Goal: Obtain resource: Download file/media

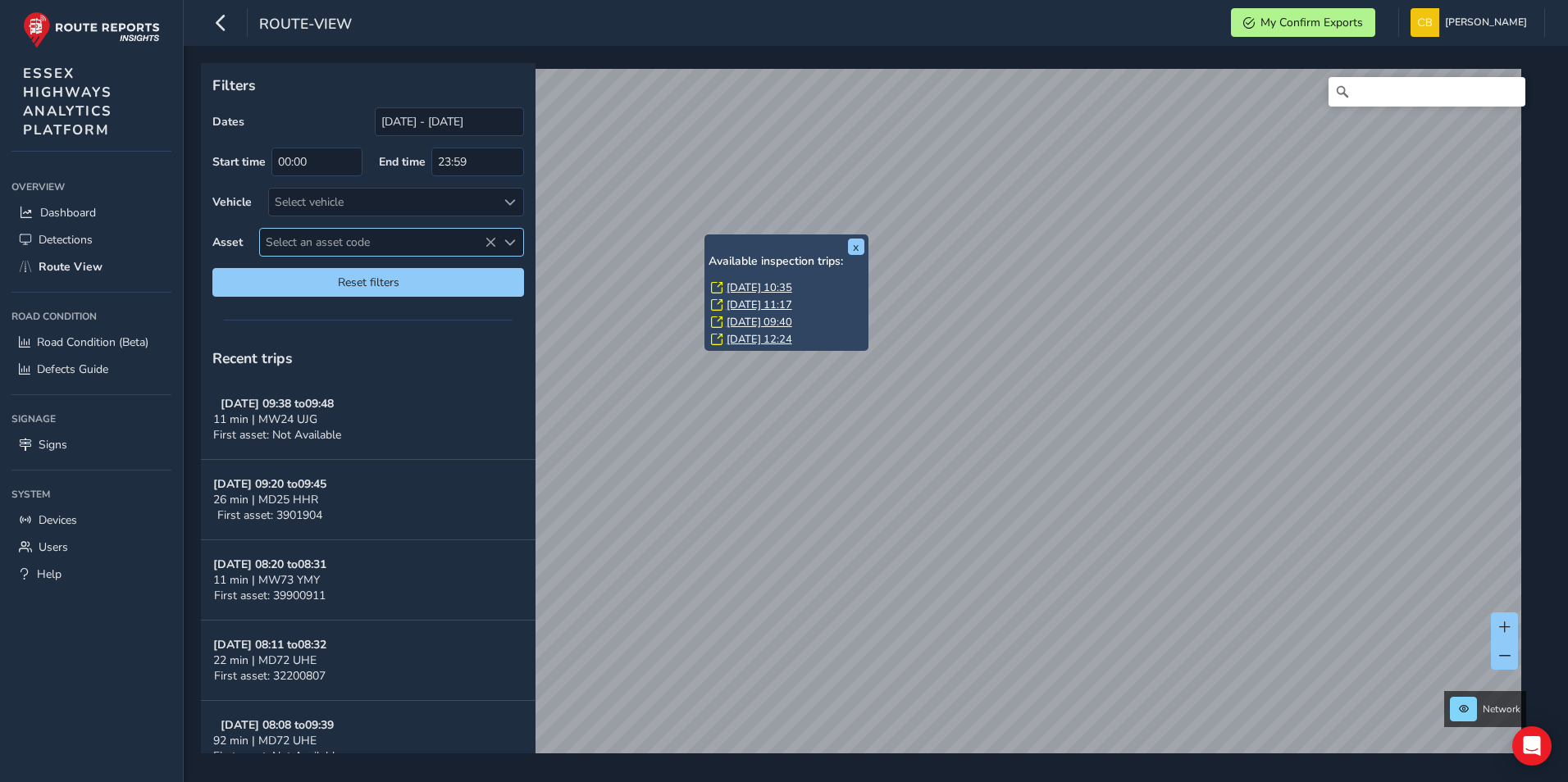
click at [433, 240] on span "Select an asset code" at bounding box center [378, 242] width 236 height 27
type input "39900220"
click at [299, 313] on li "39900220" at bounding box center [392, 316] width 264 height 25
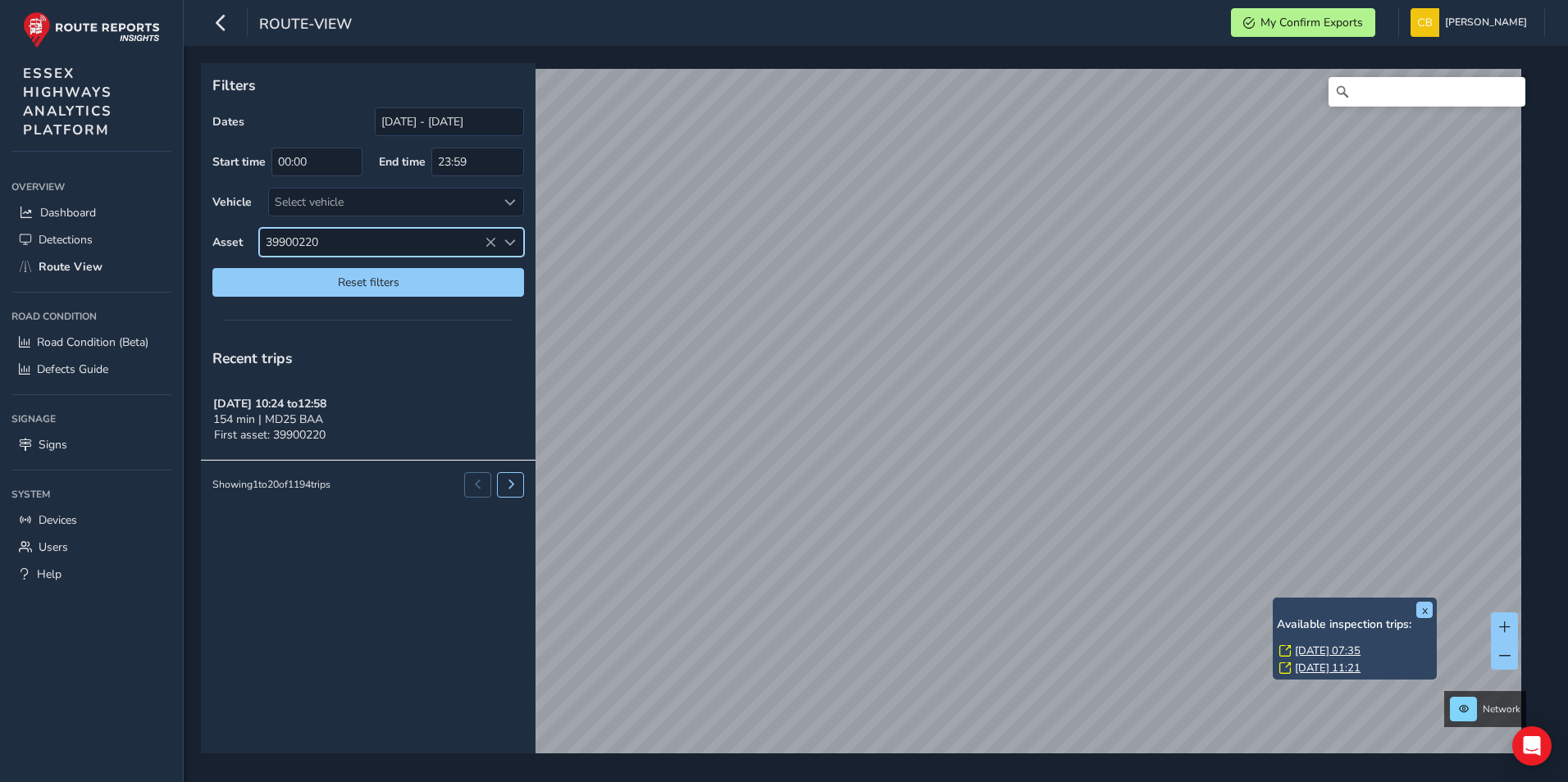
click at [1325, 647] on link "[DATE] 07:35" at bounding box center [1328, 651] width 66 height 15
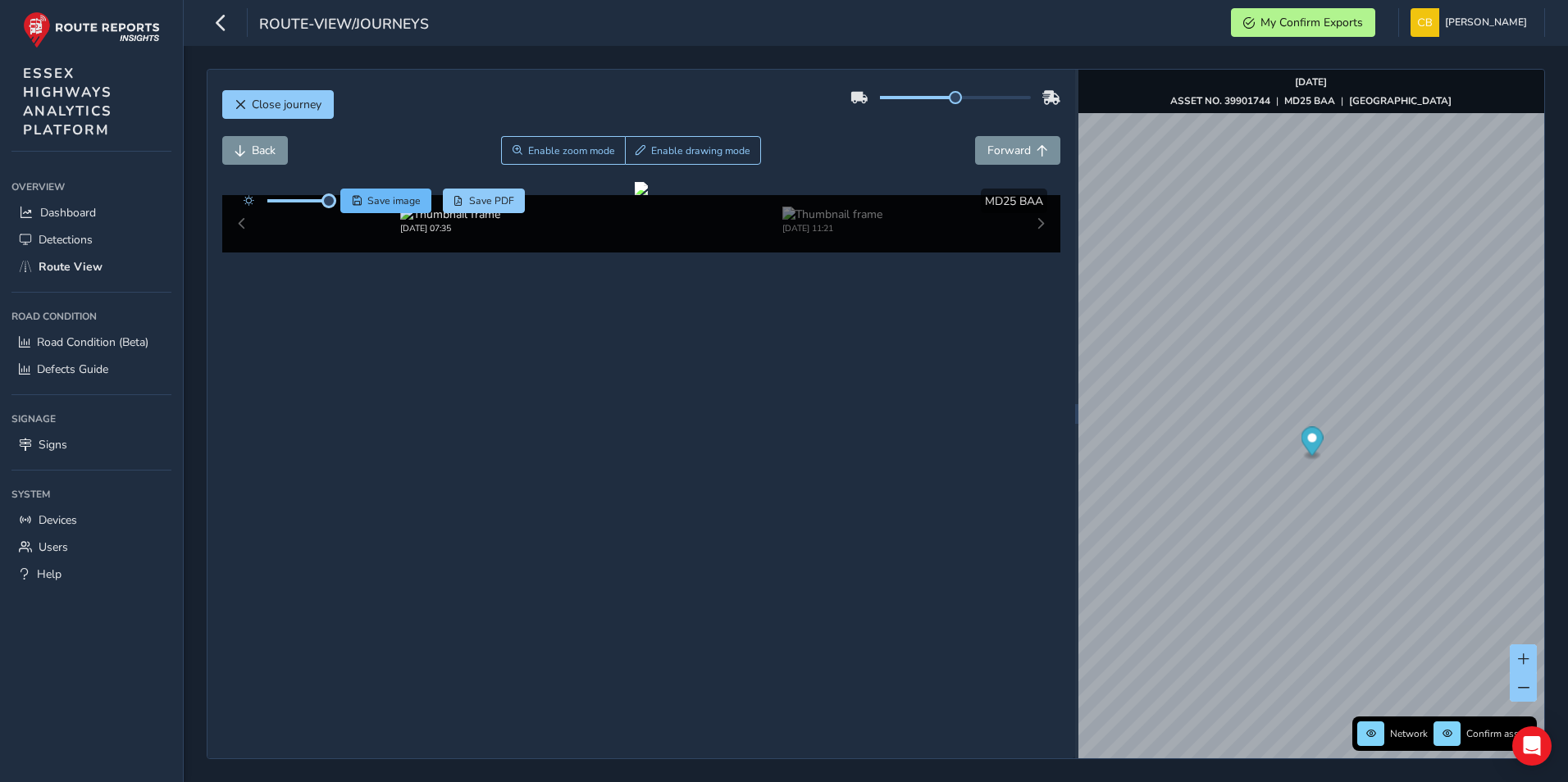
drag, startPoint x: 299, startPoint y: 199, endPoint x: 377, endPoint y: 206, distance: 78.3
click at [377, 206] on div "Save image Save PDF" at bounding box center [380, 201] width 290 height 25
click at [817, 223] on img at bounding box center [832, 214] width 100 height 16
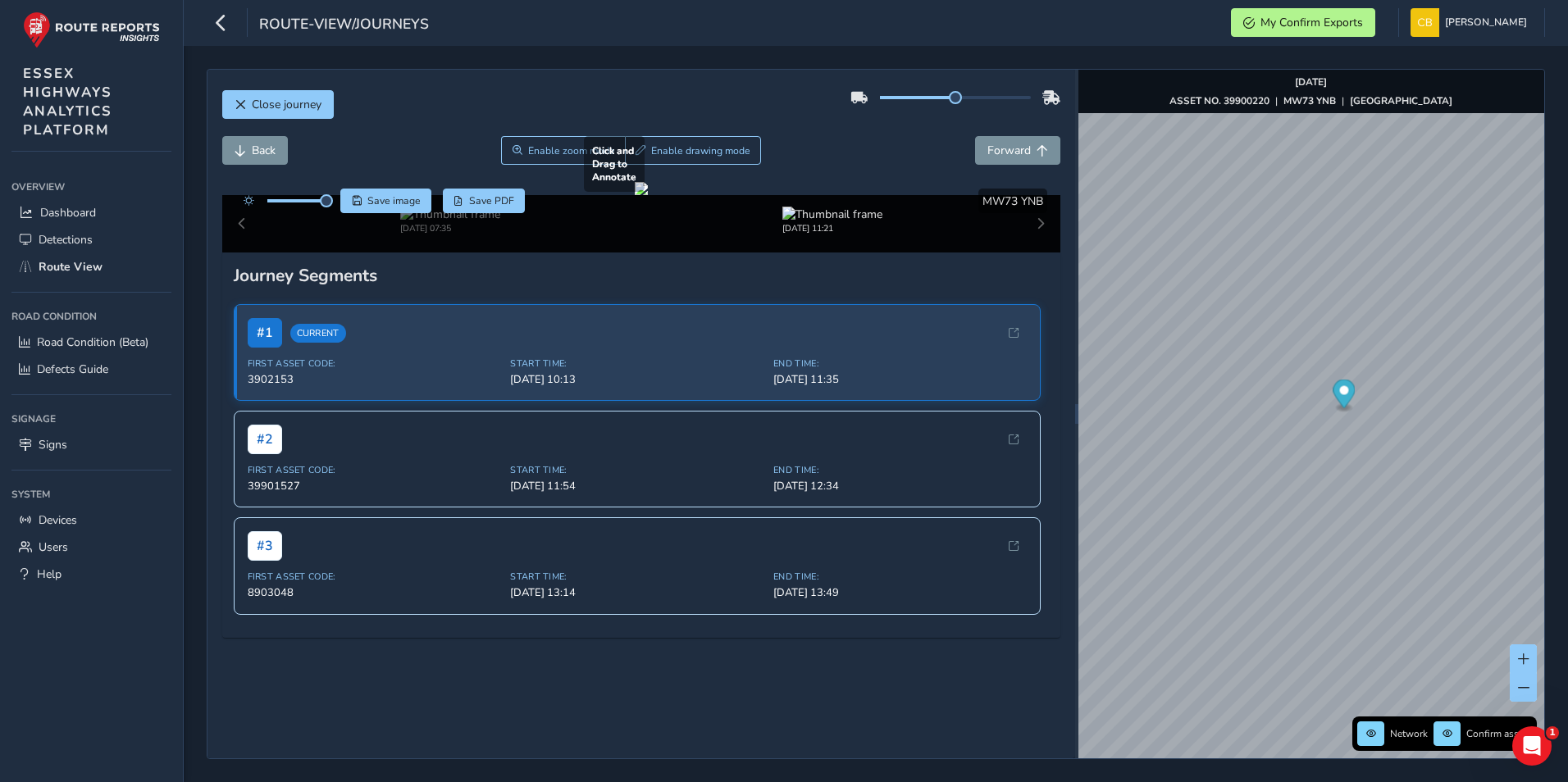
click at [648, 195] on div at bounding box center [641, 188] width 13 height 13
